Goal: Task Accomplishment & Management: Complete application form

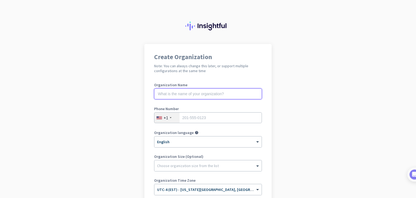
click at [178, 96] on input "text" at bounding box center [208, 93] width 108 height 11
type input "Reboot Game Studios"
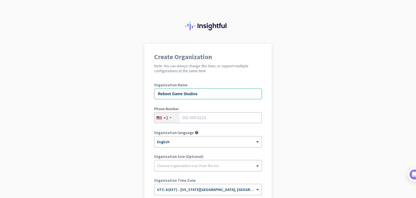
click at [175, 117] on div "+1" at bounding box center [167, 118] width 25 height 10
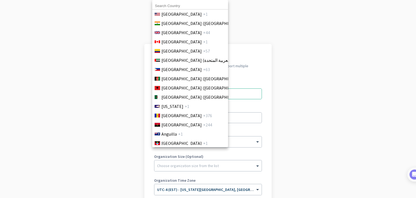
click at [169, 119] on li "Andorra +376" at bounding box center [190, 115] width 76 height 9
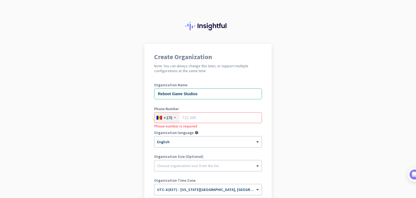
click at [169, 119] on div "+376" at bounding box center [168, 117] width 9 height 5
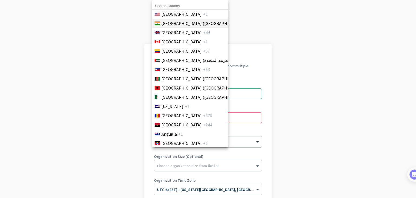
click at [170, 24] on span "[GEOGRAPHIC_DATA] ([GEOGRAPHIC_DATA])" at bounding box center [204, 23] width 85 height 7
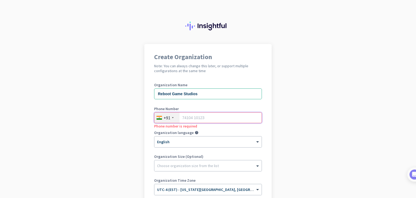
click at [196, 118] on input "tel" at bounding box center [208, 117] width 108 height 11
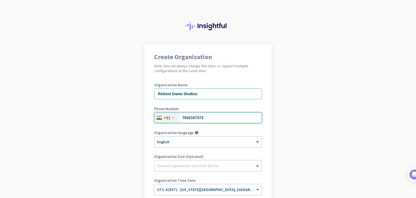
type input "7042167373"
click at [175, 141] on div at bounding box center [208, 140] width 107 height 5
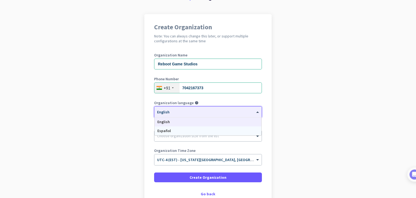
scroll to position [54, 0]
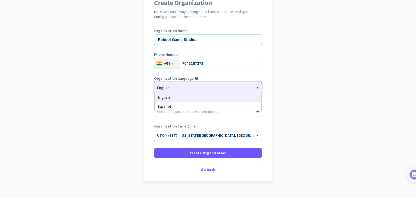
click at [190, 98] on div "English" at bounding box center [208, 97] width 107 height 9
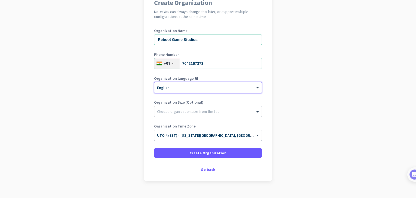
click at [214, 112] on div at bounding box center [208, 109] width 107 height 5
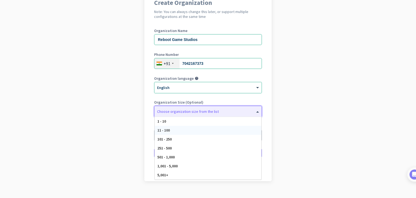
click at [166, 130] on span "11 - 100" at bounding box center [164, 130] width 12 height 5
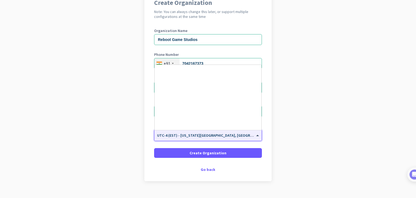
click at [242, 134] on input "text" at bounding box center [202, 133] width 91 height 4
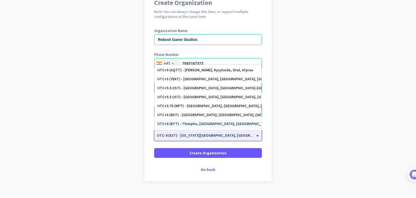
scroll to position [2126, 0]
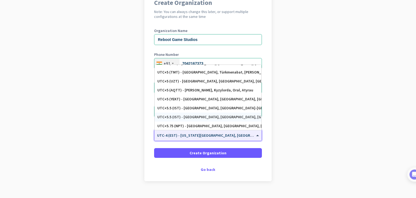
click at [201, 118] on div "UTC+5.5 (IST) - [GEOGRAPHIC_DATA], [GEOGRAPHIC_DATA], [GEOGRAPHIC_DATA], [GEOGR…" at bounding box center [208, 117] width 101 height 5
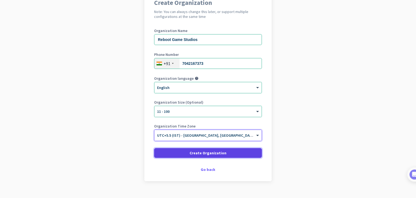
click at [208, 153] on span "Create Organization" at bounding box center [208, 152] width 37 height 5
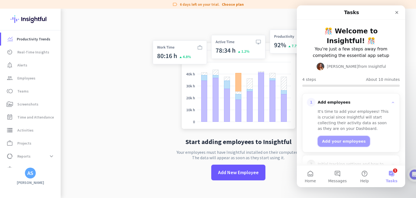
click at [336, 139] on button "Add your employees" at bounding box center [344, 141] width 52 height 11
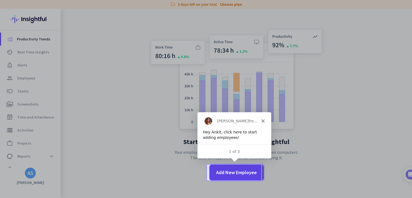
click at [234, 174] on span "Add New Employee" at bounding box center [236, 172] width 41 height 7
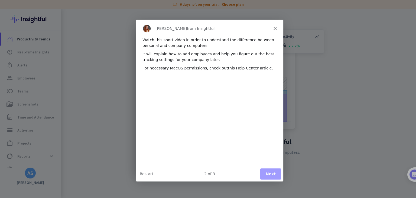
click at [275, 172] on button "Next" at bounding box center [270, 173] width 21 height 11
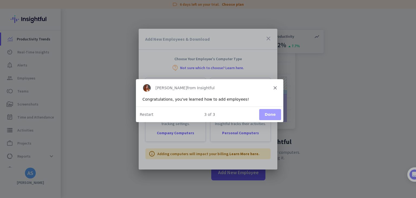
click at [272, 114] on button "Done" at bounding box center [270, 113] width 22 height 11
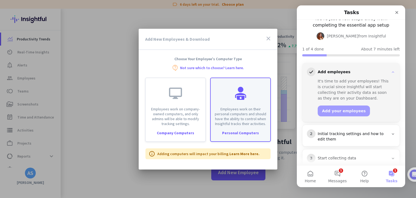
scroll to position [55, 0]
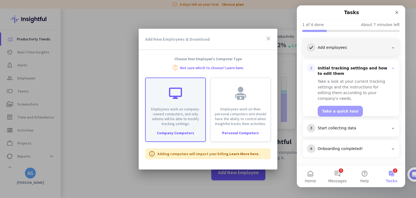
click at [190, 118] on p "Employees work on company-owned computers, and only admins will be able to modi…" at bounding box center [175, 117] width 53 height 20
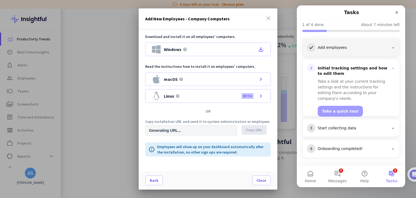
type input "[URL][DOMAIN_NAME]"
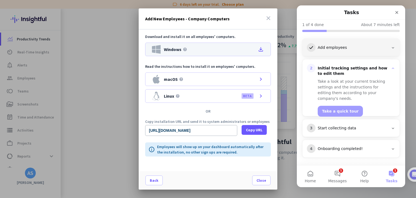
click at [218, 50] on div "Windows help file_download" at bounding box center [208, 50] width 126 height 14
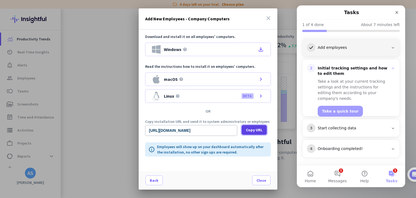
click at [255, 129] on span "Copy URL" at bounding box center [254, 129] width 17 height 5
click at [260, 179] on span "Close" at bounding box center [262, 180] width 10 height 5
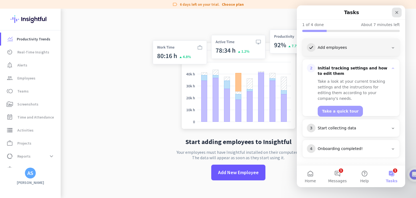
click at [396, 11] on icon "Close" at bounding box center [397, 12] width 3 height 3
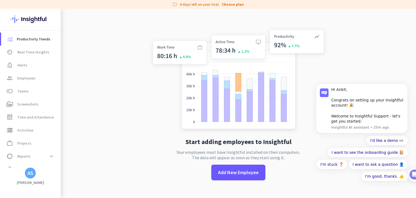
scroll to position [0, 0]
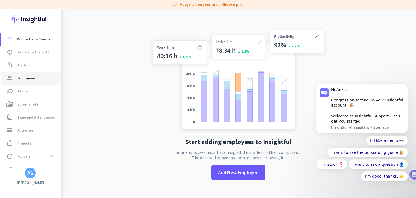
click at [30, 79] on span "Employees" at bounding box center [26, 78] width 18 height 7
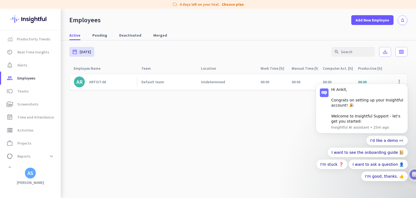
click at [94, 121] on cdk-virtual-scroll-viewport "AR ARTIST.08 Default team Undetermined 00:00 00:00 00:00 00:00 00:00 00:00 00:0…" at bounding box center [238, 135] width 338 height 124
click at [28, 37] on span "Productivity Trends" at bounding box center [34, 39] width 34 height 7
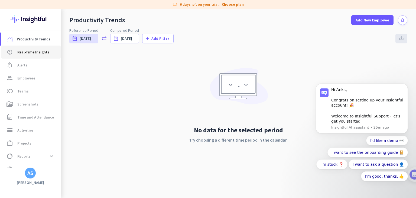
click at [29, 51] on span "Real-Time Insights" at bounding box center [33, 52] width 32 height 7
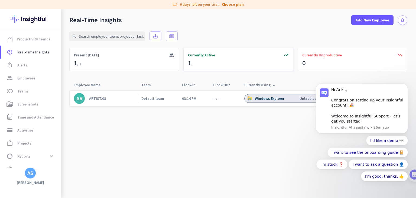
click at [206, 58] on div "trending_up Currently Active 1" at bounding box center [239, 59] width 110 height 23
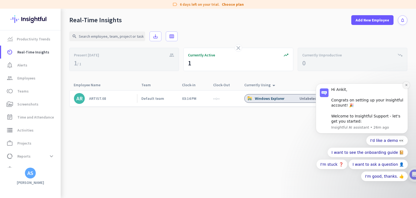
click at [407, 86] on icon "Dismiss notification" at bounding box center [406, 85] width 3 height 3
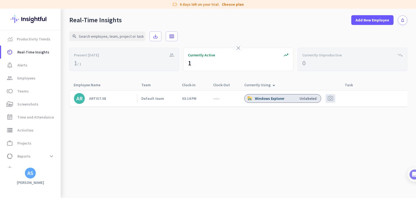
click at [298, 98] on div "Windows Explorer Unlabeled" at bounding box center [283, 98] width 77 height 9
click at [270, 100] on div "Windows Explorer" at bounding box center [270, 98] width 31 height 5
click at [113, 63] on div "group Present [DATE]" at bounding box center [124, 59] width 110 height 23
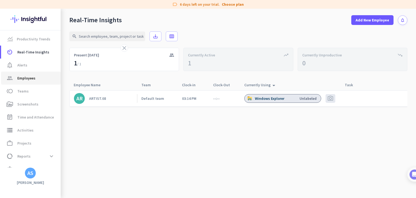
click at [29, 80] on span "Employees" at bounding box center [26, 78] width 18 height 7
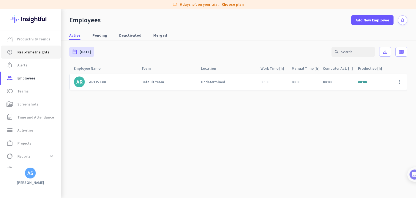
click at [28, 56] on link "av_timer Real-Time Insights" at bounding box center [31, 52] width 60 height 13
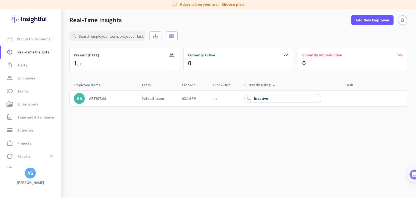
click at [272, 84] on icon "arrow_drop_up" at bounding box center [274, 85] width 7 height 7
click at [273, 83] on icon "arrow_drop_up" at bounding box center [274, 84] width 7 height 7
click at [264, 98] on div "Inactive" at bounding box center [261, 98] width 15 height 5
click at [260, 97] on div "Maya LT" at bounding box center [262, 98] width 15 height 5
click at [307, 98] on div "Unlabeled" at bounding box center [308, 98] width 17 height 5
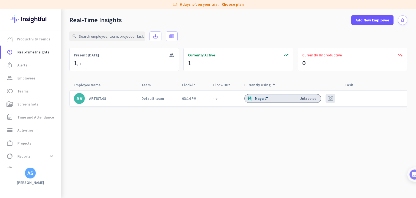
click at [236, 138] on cdk-virtual-scroll-viewport "AR ARTIST.08 Default team 03:14 PM --:-- Maya LT Unlabeled photo_camera" at bounding box center [238, 144] width 338 height 108
click at [261, 85] on div "Currently Using arrow_drop_up" at bounding box center [261, 85] width 33 height 8
click at [268, 84] on div "Currently Using arrow_drop_up" at bounding box center [261, 85] width 33 height 8
click at [94, 99] on div "ARTIST.08" at bounding box center [97, 98] width 17 height 5
click at [26, 68] on span "Alerts" at bounding box center [22, 65] width 10 height 7
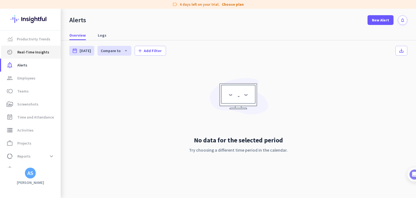
click at [28, 54] on span "Real-Time Insights" at bounding box center [33, 52] width 32 height 7
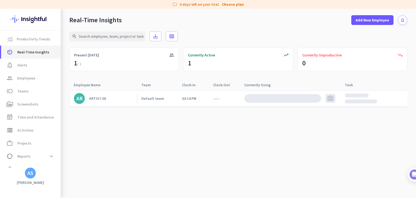
click at [34, 52] on span "Real-Time Insights" at bounding box center [33, 52] width 32 height 7
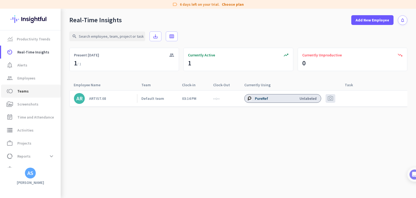
click at [27, 92] on span "Teams" at bounding box center [22, 91] width 11 height 7
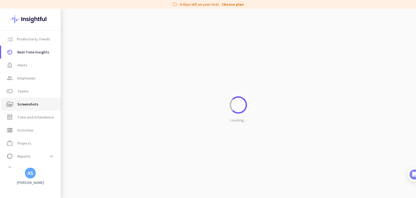
click at [27, 103] on span "Screenshots" at bounding box center [27, 104] width 21 height 7
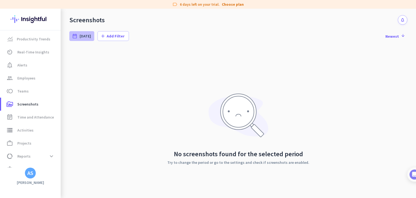
click at [84, 37] on span "[DATE]" at bounding box center [85, 35] width 11 height 5
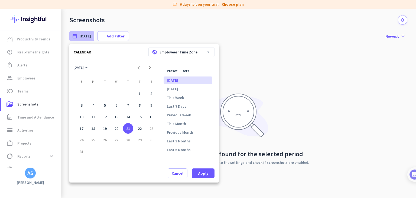
click at [210, 52] on icon "arrow_drop_down" at bounding box center [208, 51] width 5 height 5
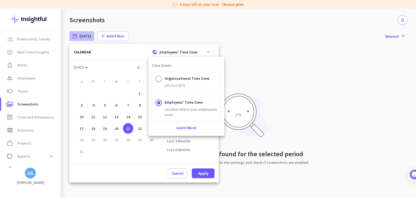
click at [282, 62] on div at bounding box center [208, 99] width 416 height 198
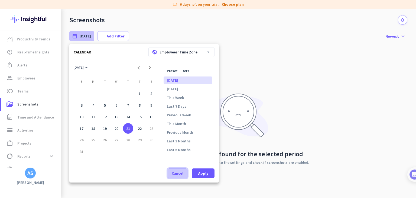
click at [184, 172] on span at bounding box center [177, 173] width 19 height 13
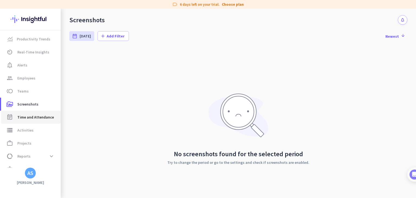
click at [35, 120] on link "event_note Time and Attendance" at bounding box center [31, 117] width 60 height 13
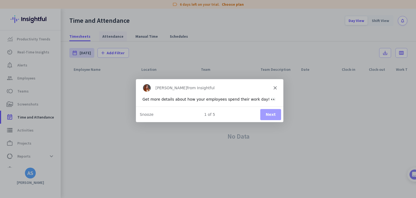
click at [111, 35] on div "Product tour overlay" at bounding box center [208, 99] width 416 height 198
click at [273, 113] on button "Next" at bounding box center [270, 113] width 21 height 11
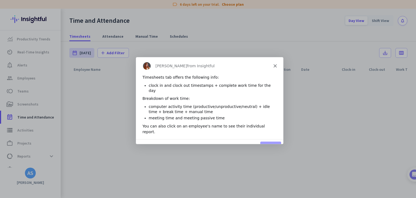
click at [271, 141] on button "Next" at bounding box center [270, 146] width 21 height 11
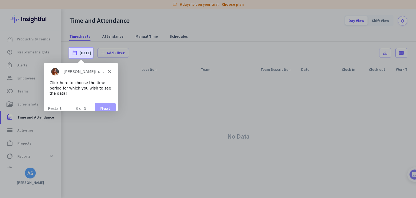
click at [108, 102] on button "Next" at bounding box center [105, 107] width 21 height 11
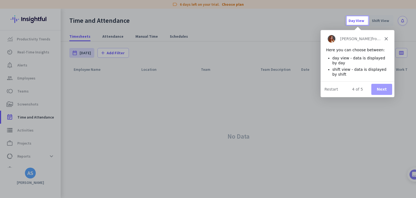
click at [117, 37] on div "Product tour overlay" at bounding box center [208, 99] width 416 height 198
click at [383, 91] on button "Next" at bounding box center [381, 89] width 21 height 11
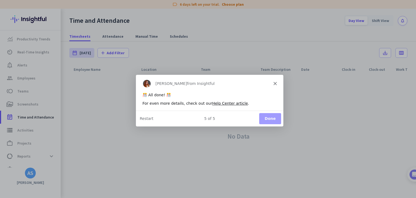
click at [269, 119] on button "Done" at bounding box center [270, 118] width 22 height 11
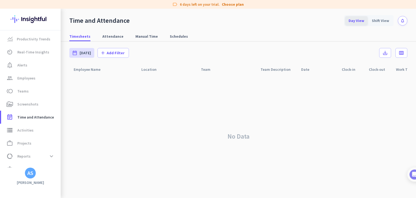
click at [357, 23] on div "Day View" at bounding box center [357, 20] width 22 height 9
click at [381, 21] on div "Shift View" at bounding box center [381, 20] width 24 height 9
click at [105, 34] on span "Attendance" at bounding box center [112, 36] width 21 height 5
type input "[DATE] - [DATE]"
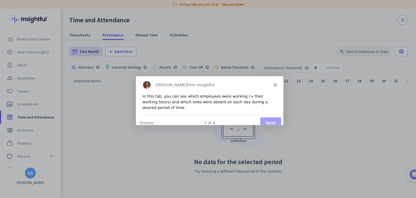
click at [28, 39] on div "Product tour overlay" at bounding box center [208, 99] width 416 height 198
click at [274, 84] on icon "Close" at bounding box center [275, 84] width 3 height 3
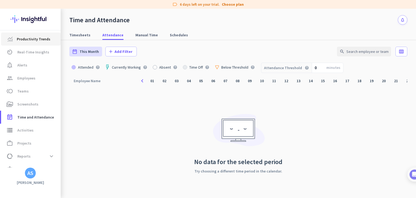
click at [34, 39] on span "Productivity Trends" at bounding box center [34, 39] width 34 height 7
type input "[DATE] - [DATE]"
